Goal: Navigation & Orientation: Find specific page/section

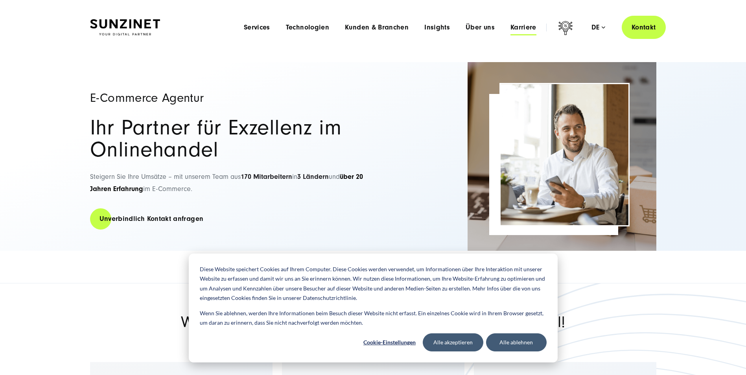
click at [521, 25] on span "Karriere" at bounding box center [523, 28] width 26 height 8
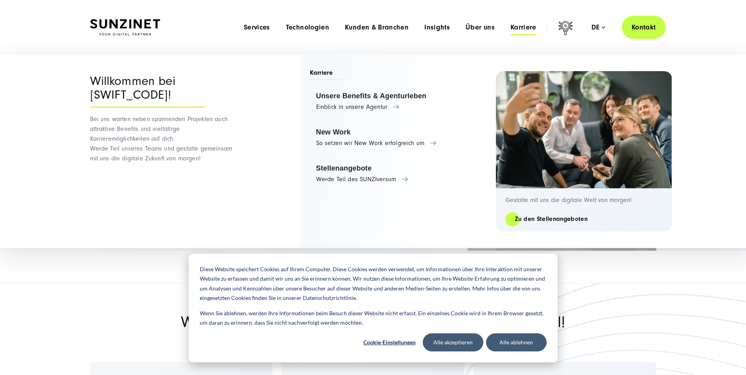
click at [534, 26] on span "Karriere" at bounding box center [523, 28] width 26 height 8
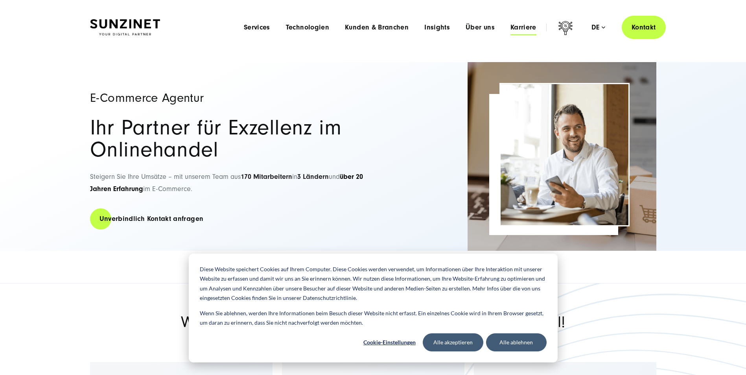
click at [534, 26] on span "Karriere" at bounding box center [523, 28] width 26 height 8
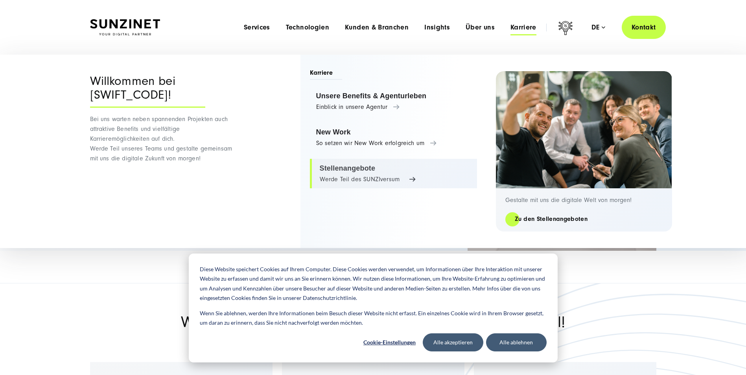
click at [345, 167] on link "Stellenangebote Werde Teil des SUNZIversum" at bounding box center [393, 174] width 167 height 30
click at [349, 167] on link "Stellenangebote Werde Teil des SUNZIversum" at bounding box center [393, 174] width 167 height 30
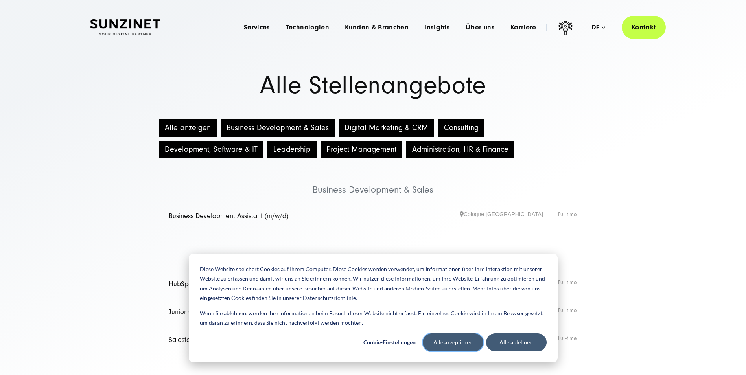
click at [457, 342] on button "Alle akzeptieren" at bounding box center [453, 342] width 61 height 18
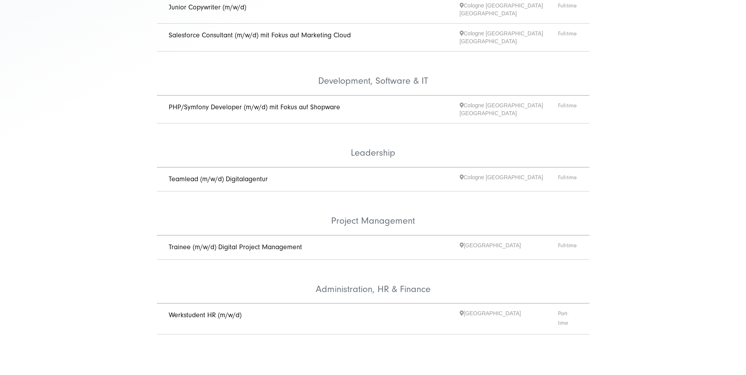
scroll to position [315, 0]
